Goal: Information Seeking & Learning: Compare options

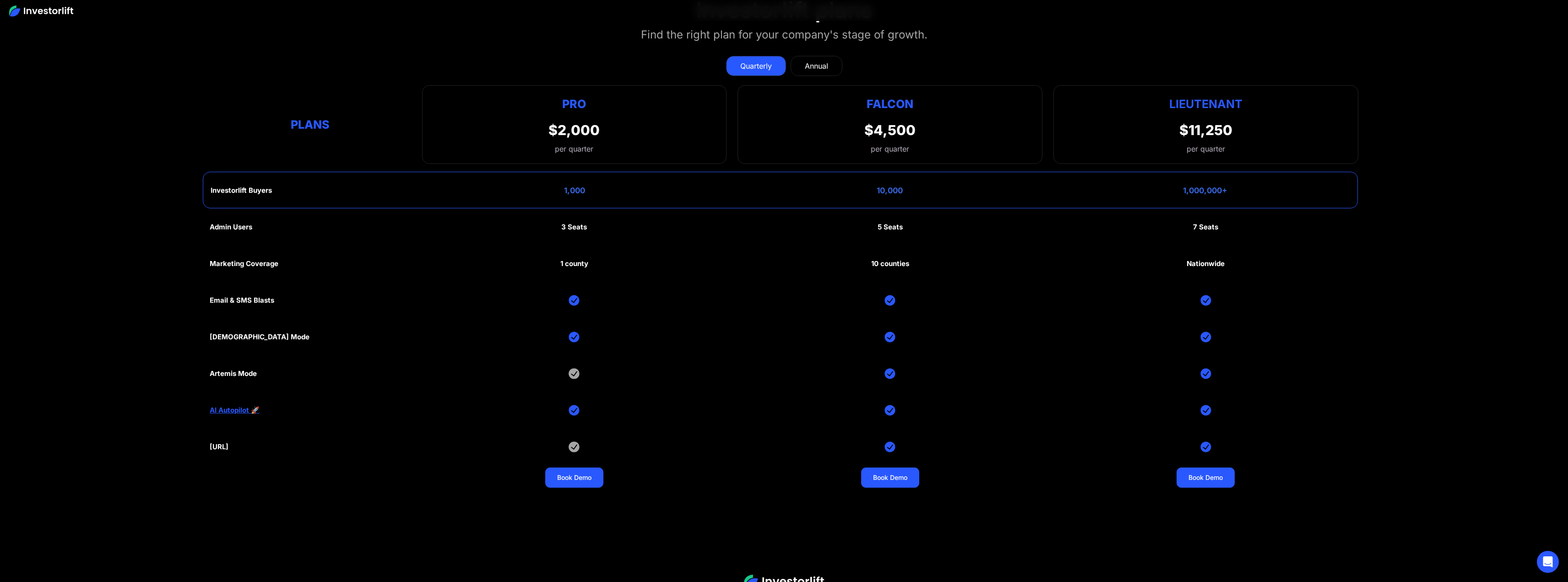
scroll to position [5082, 0]
click at [805, 61] on div "Annual" at bounding box center [816, 66] width 23 height 11
click at [761, 61] on div "Quarterly" at bounding box center [756, 66] width 32 height 11
drag, startPoint x: 580, startPoint y: 121, endPoint x: 604, endPoint y: 127, distance: 24.7
click at [605, 123] on div "Pro $2,000 per quarter Pro Falcon Ltnt. Users 3 10 Unltd Buyer Limit 100k 500k …" at bounding box center [574, 125] width 305 height 79
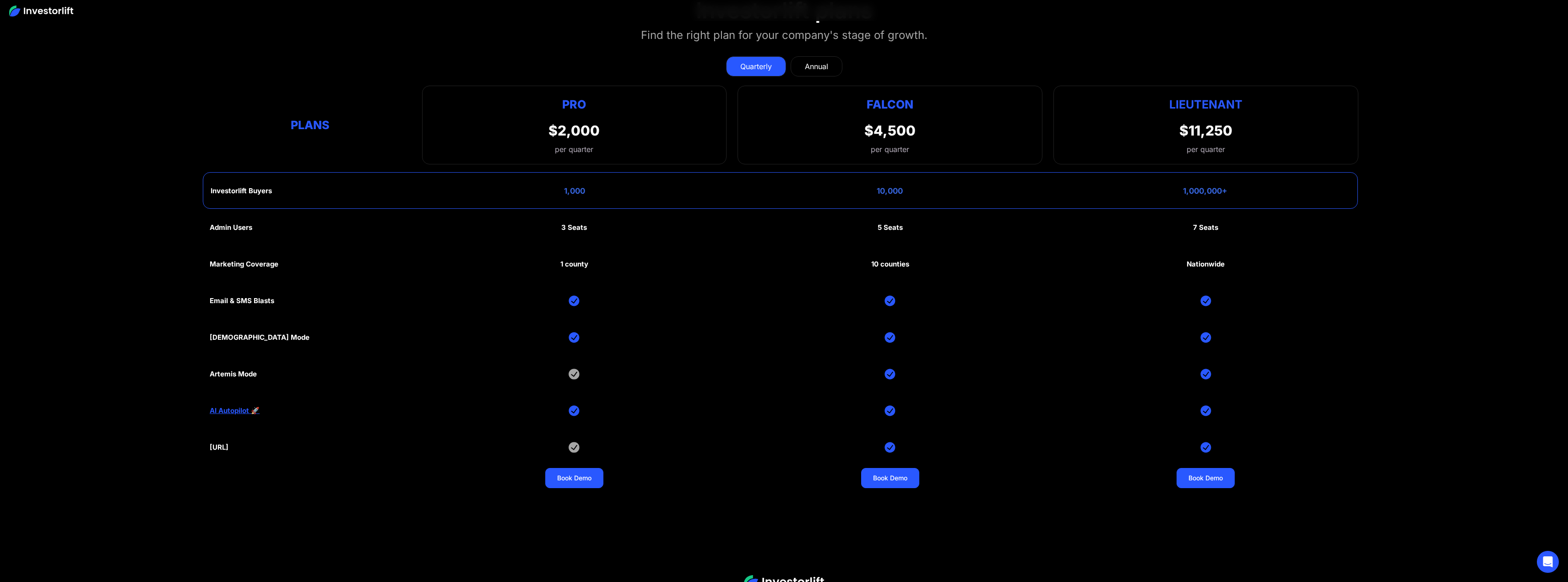
drag, startPoint x: 553, startPoint y: 185, endPoint x: 583, endPoint y: 182, distance: 30.1
click at [571, 184] on div "Investorlift Buyers 1,000 10,000 1,000,000+" at bounding box center [780, 191] width 1155 height 37
click at [564, 175] on div "Investorlift Buyers 1,000 10,000 1,000,000+" at bounding box center [780, 191] width 1155 height 37
click at [572, 186] on div "1,000" at bounding box center [575, 191] width 21 height 9
click at [573, 186] on div "1,000" at bounding box center [575, 191] width 21 height 9
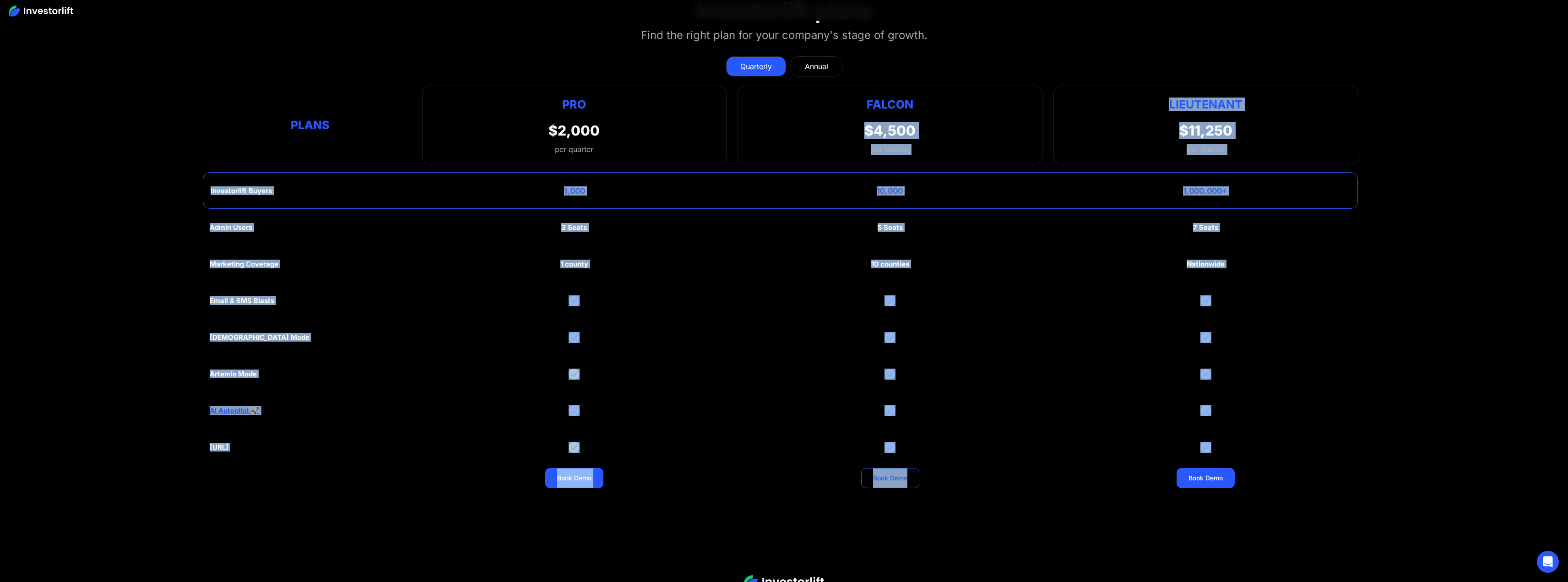
drag, startPoint x: 852, startPoint y: 119, endPoint x: 913, endPoint y: 477, distance: 363.2
click at [914, 477] on div "Quarterly Annual Plans Pro $2,000 per quarter Pro Falcon Ltnt. Users 3 10 Unltd…" at bounding box center [783, 275] width 1149 height 455
click at [917, 416] on div "Admin Users 3 Seats 5 Seats 7 Seats Marketing Coverage 1 county 10 counties Nat…" at bounding box center [783, 356] width 1149 height 293
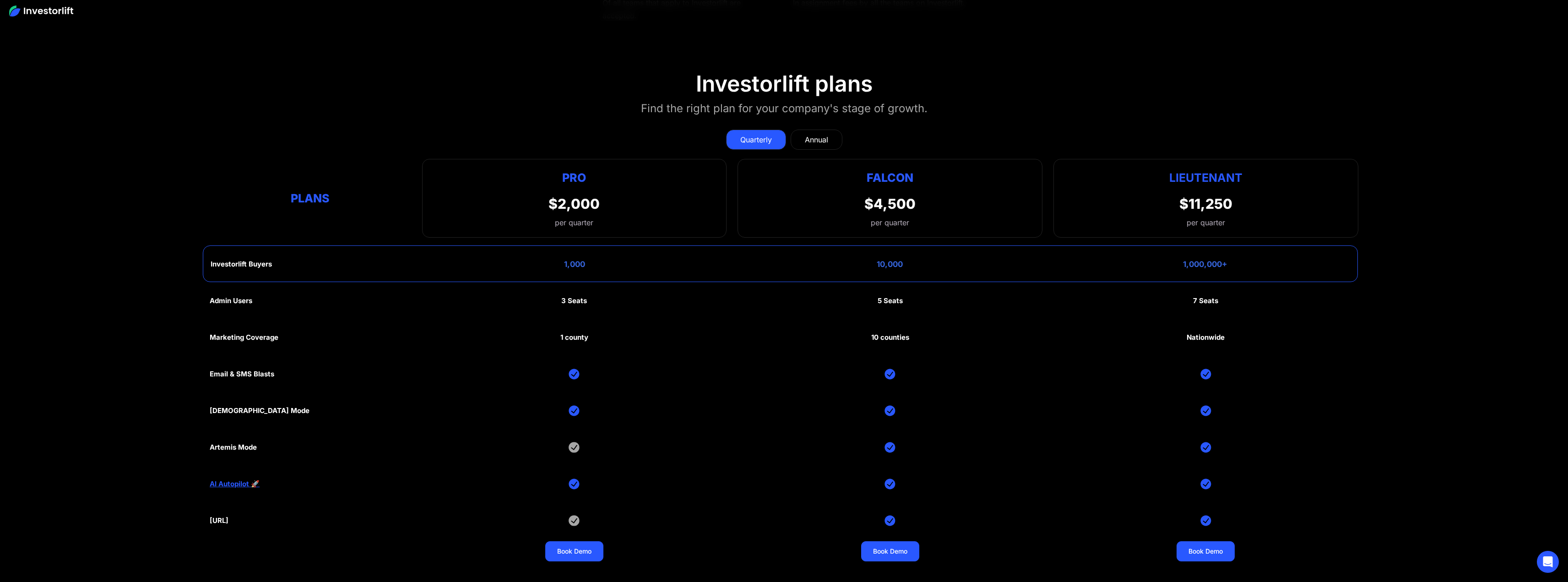
scroll to position [4991, 0]
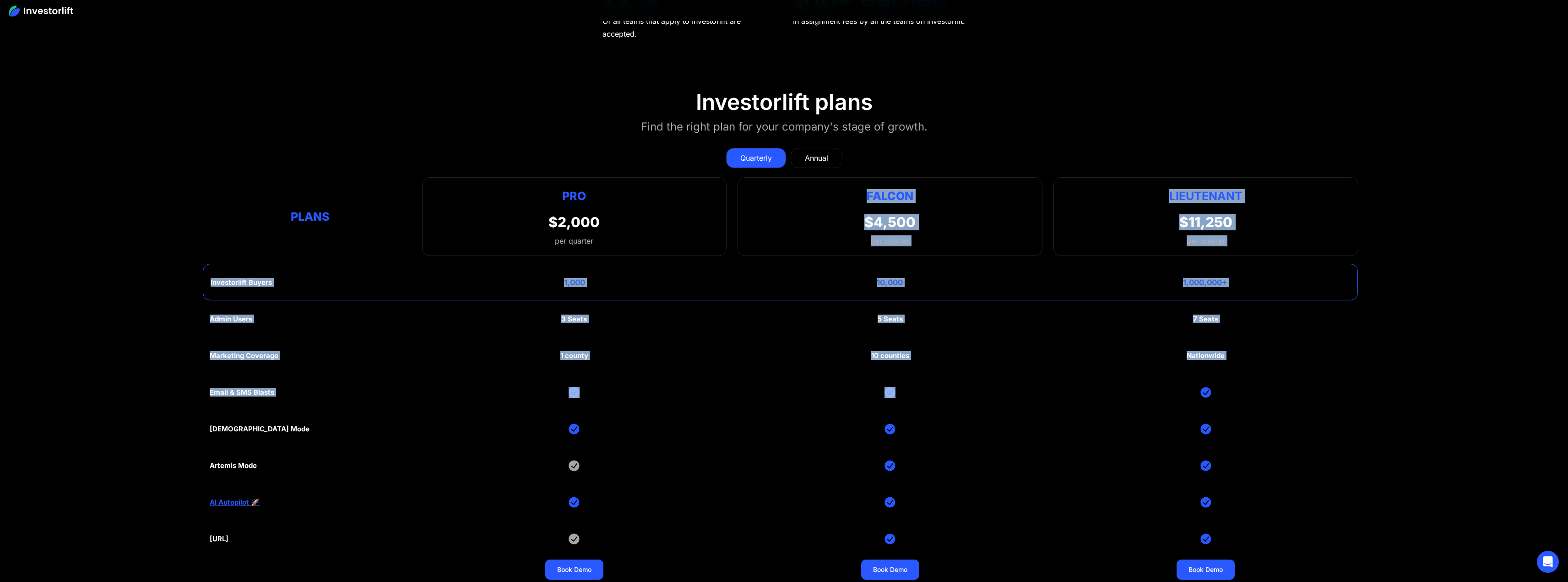
drag, startPoint x: 891, startPoint y: 225, endPoint x: 903, endPoint y: 345, distance: 120.6
click at [909, 380] on div "Quarterly Annual Plans Pro $2,000 per quarter Pro Falcon Ltnt. Users 3 10 Unltd…" at bounding box center [783, 366] width 1149 height 455
click at [937, 264] on div "Investorlift Buyers 1,000 10,000 1,000,000+" at bounding box center [780, 282] width 1155 height 37
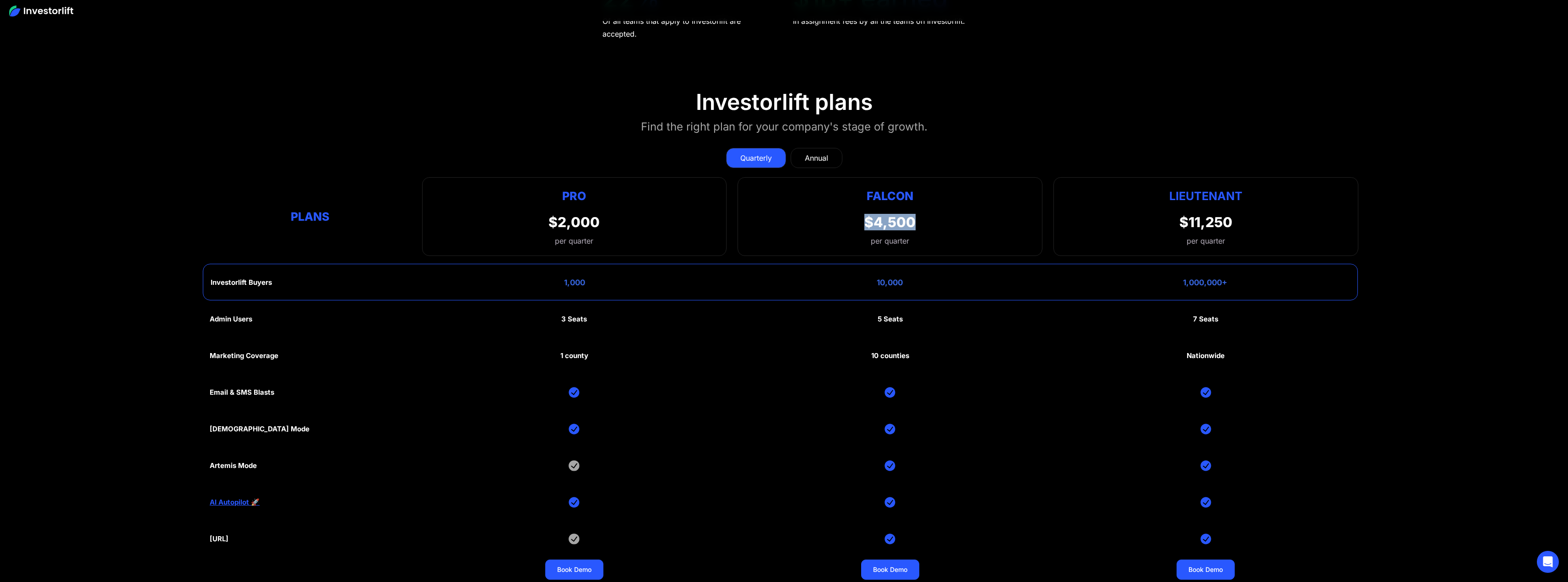
drag, startPoint x: 844, startPoint y: 212, endPoint x: 951, endPoint y: 222, distance: 107.5
click at [951, 222] on div "Falcon $4,500 per quarter" at bounding box center [890, 216] width 305 height 79
click at [922, 216] on div "Falcon $4,500 per quarter" at bounding box center [890, 216] width 305 height 79
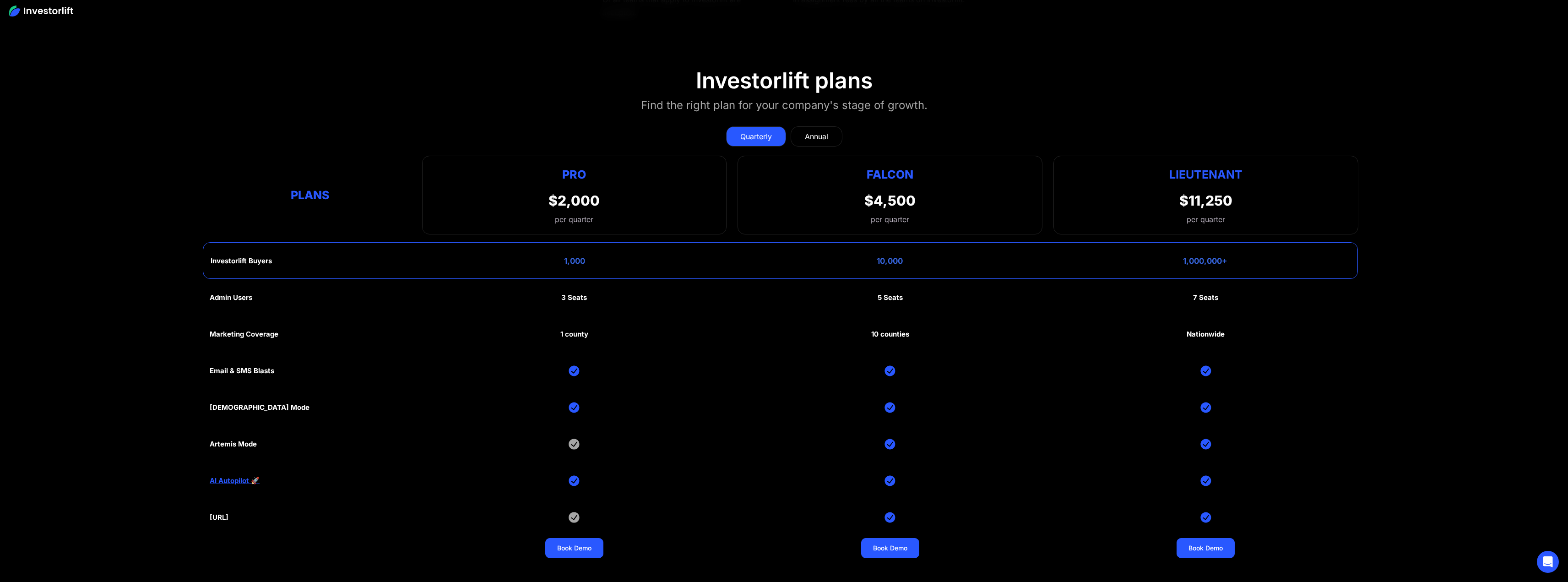
scroll to position [5036, 0]
